Goal: Browse casually

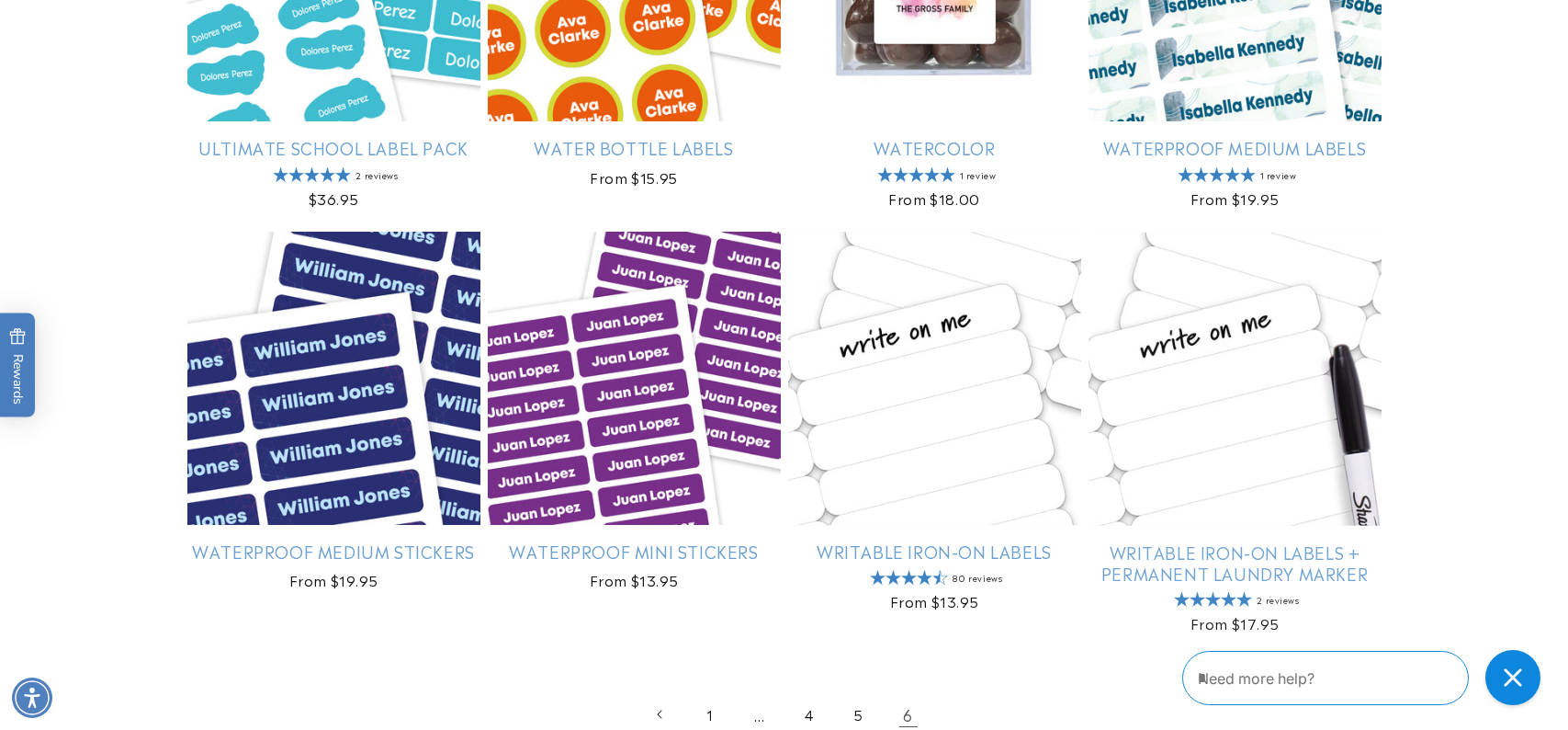
scroll to position [1684, 0]
